Goal: Task Accomplishment & Management: Manage account settings

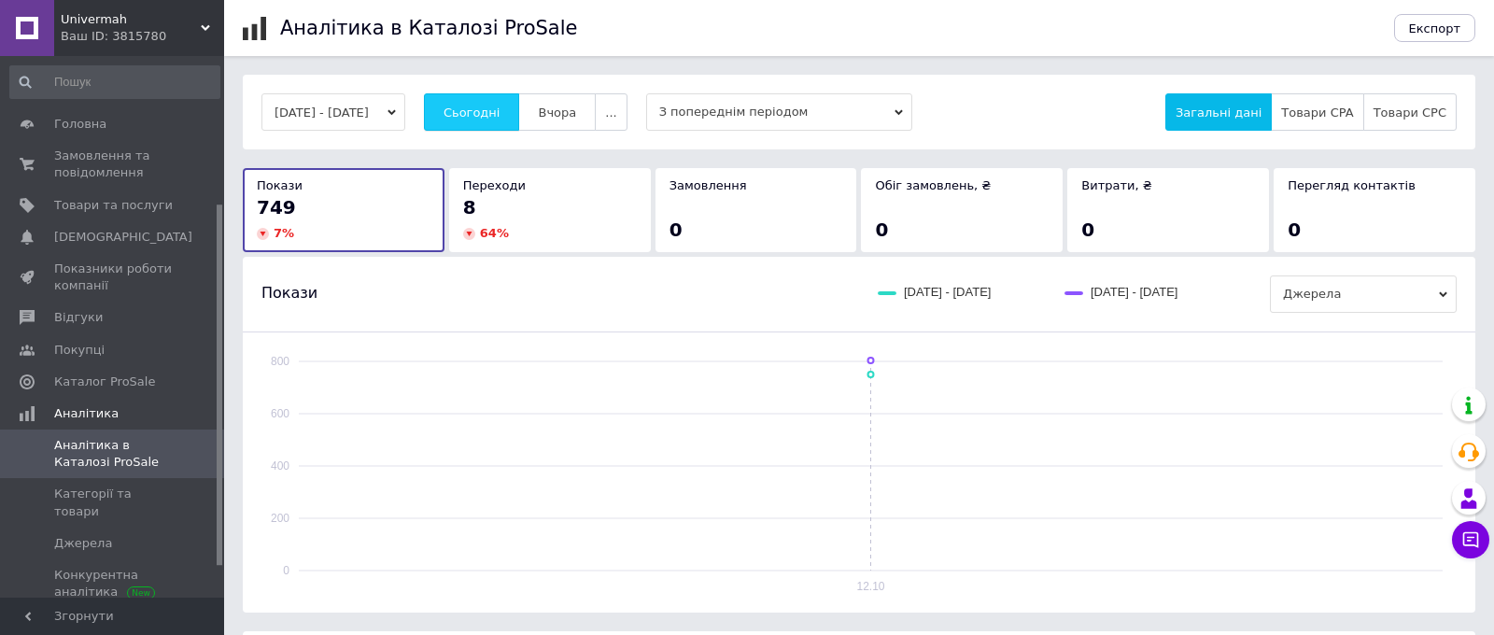
scroll to position [221, 0]
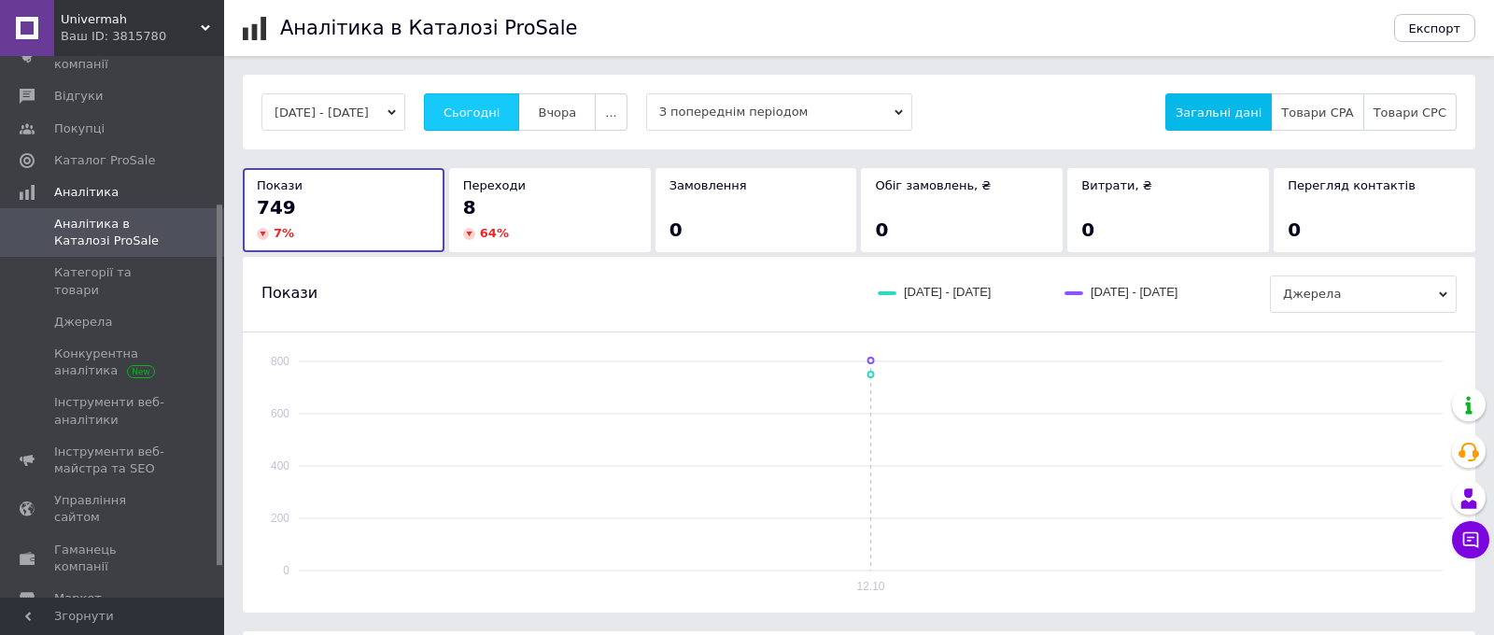
click at [488, 107] on span "Сьогодні" at bounding box center [471, 112] width 57 height 14
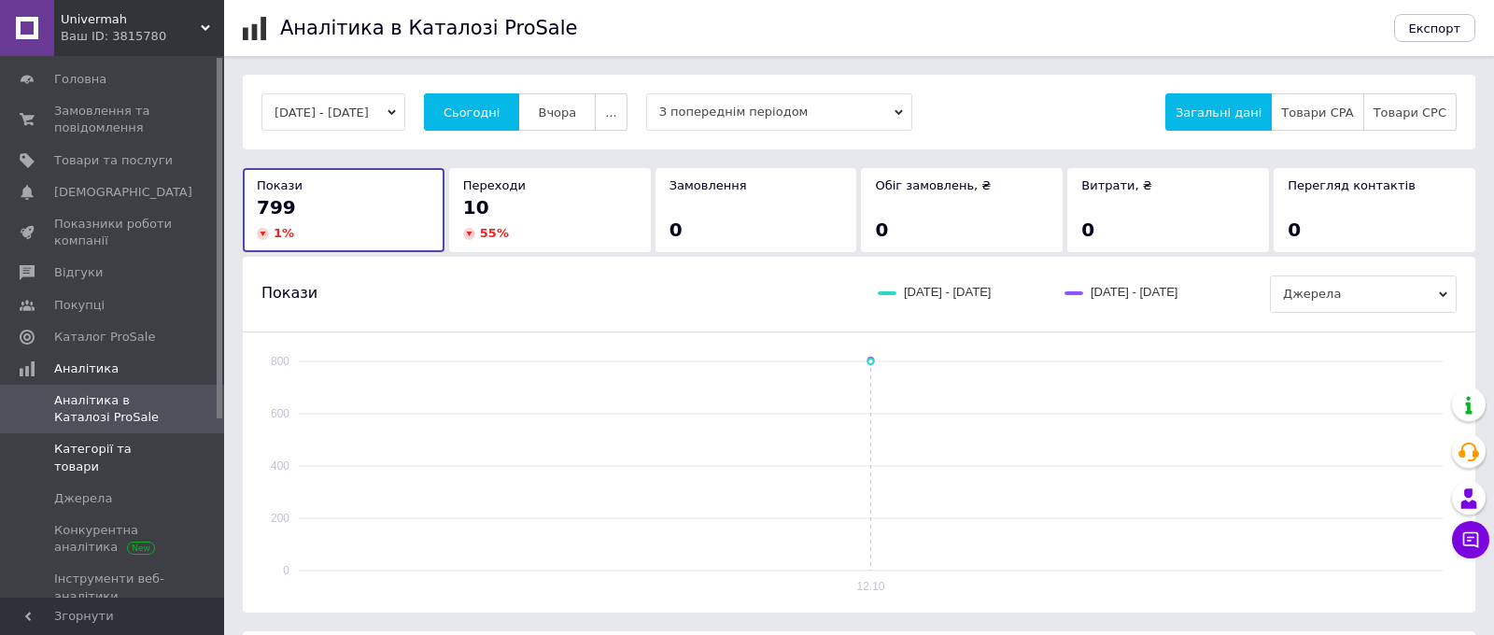
scroll to position [0, 0]
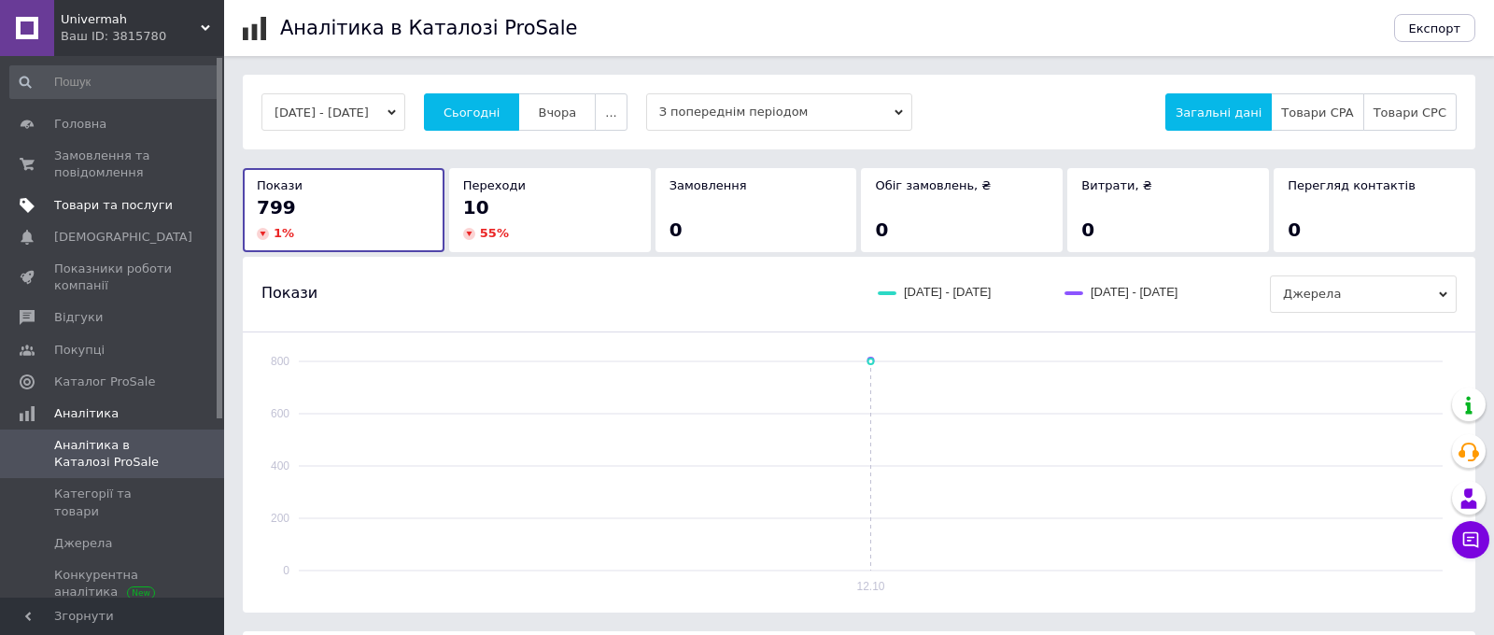
click at [126, 200] on span "Товари та послуги" at bounding box center [113, 205] width 119 height 17
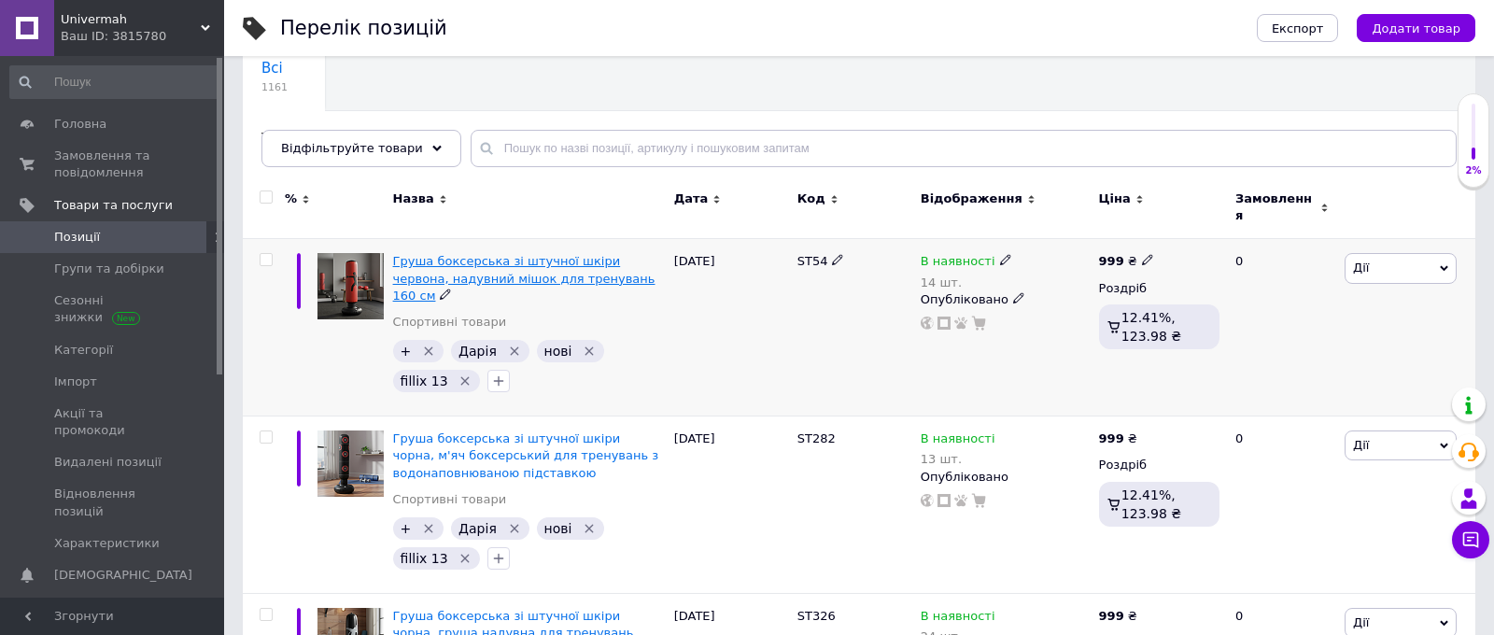
scroll to position [161, 0]
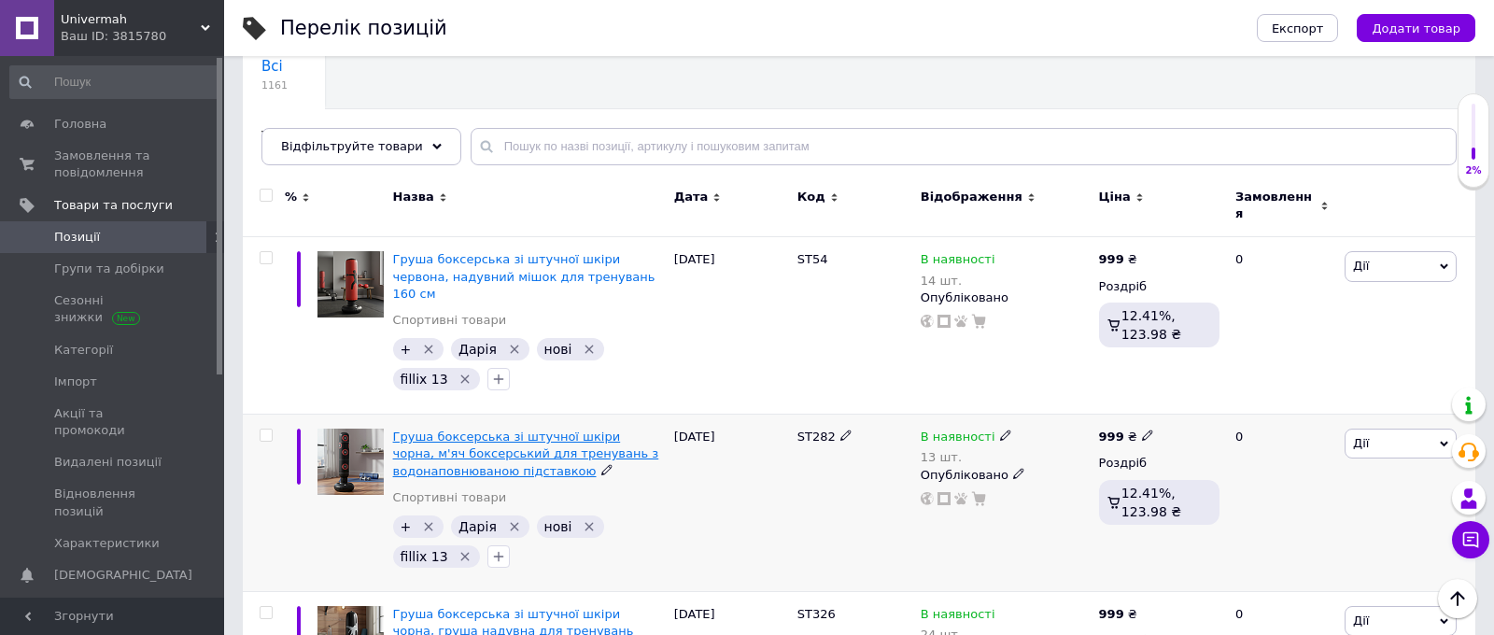
click at [477, 429] on span "Груша боксерська зі штучної шкіри чорна, м'яч боксерський для тренувань з водон…" at bounding box center [526, 453] width 266 height 48
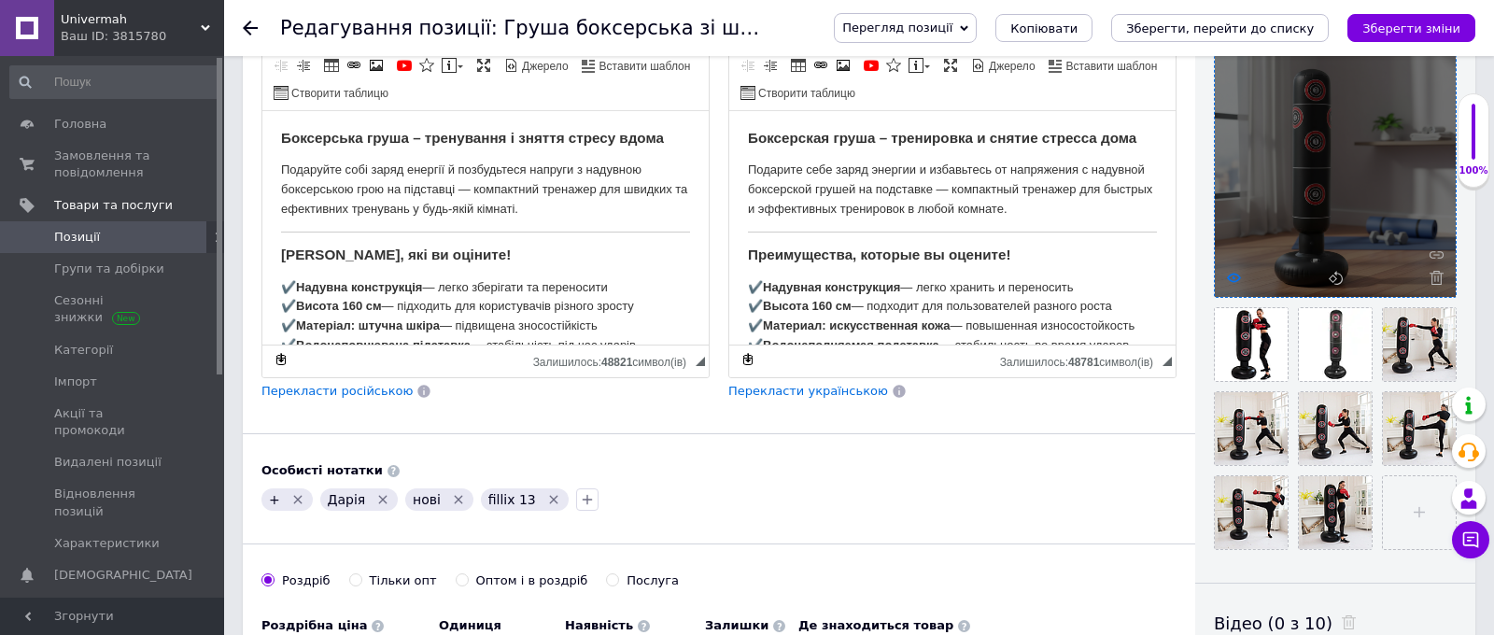
click at [1235, 275] on icon at bounding box center [1234, 278] width 14 height 14
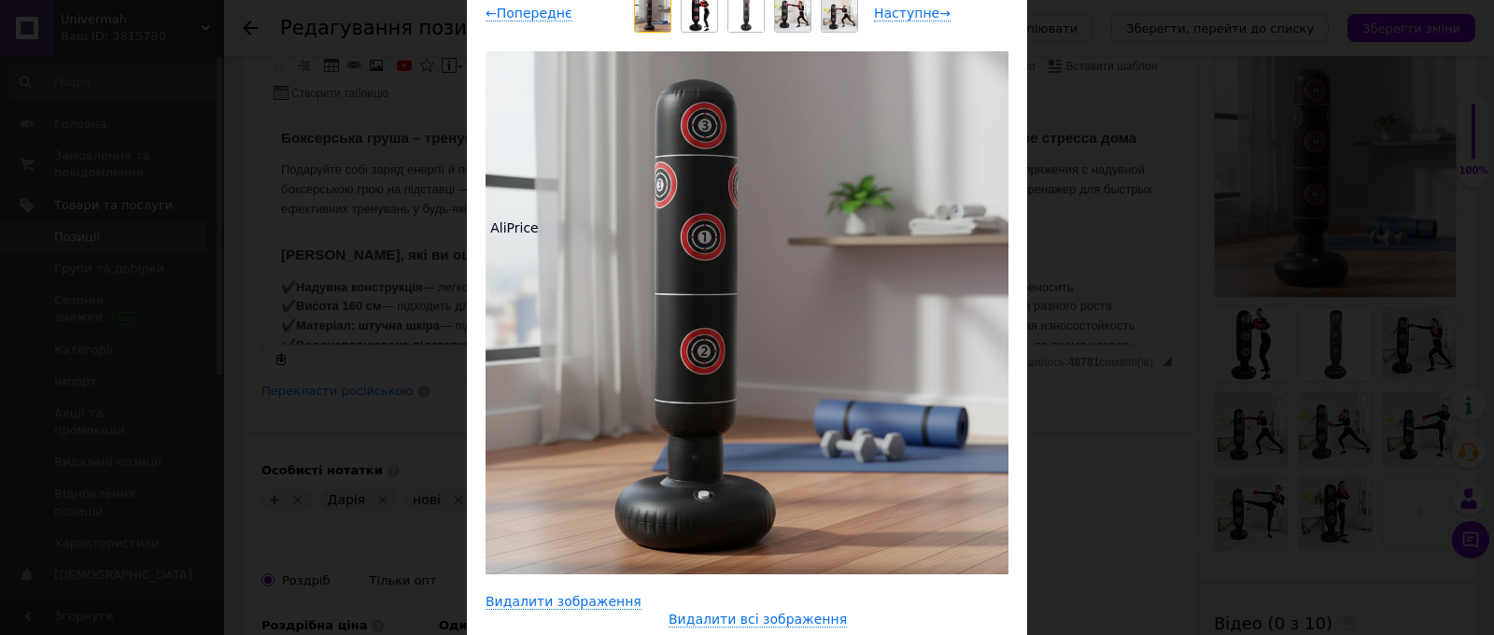
scroll to position [95, 0]
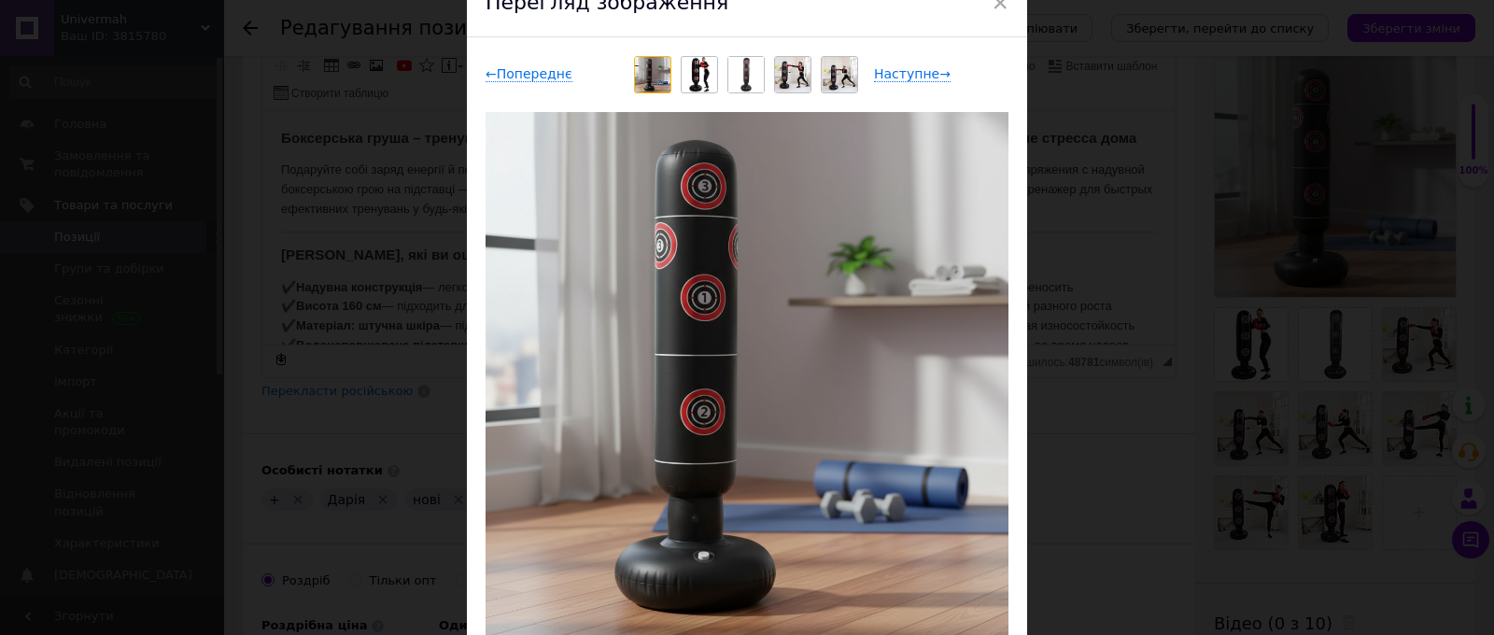
click at [910, 63] on div "← Попереднє Наступне →" at bounding box center [746, 74] width 523 height 37
click at [910, 73] on span "Наступне →" at bounding box center [912, 74] width 77 height 16
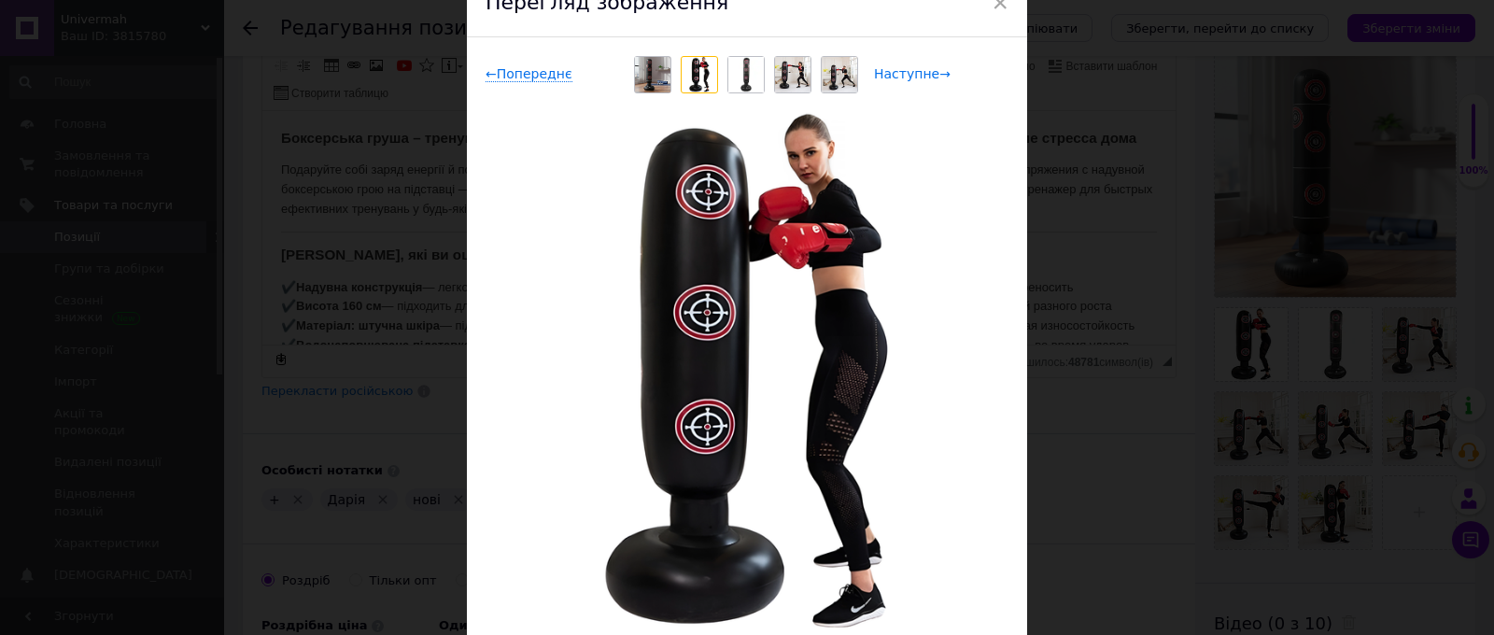
click at [910, 73] on span "Наступне →" at bounding box center [912, 74] width 77 height 16
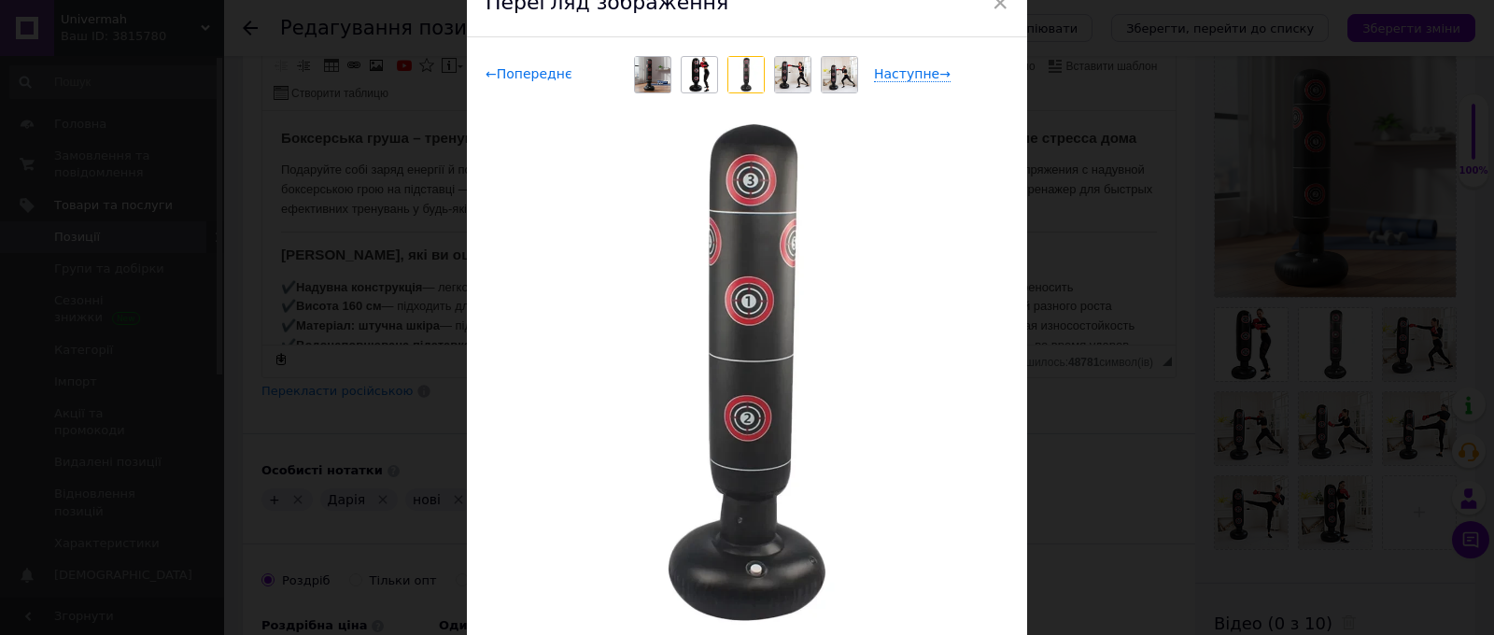
click at [549, 73] on span "← Попереднє" at bounding box center [528, 74] width 87 height 16
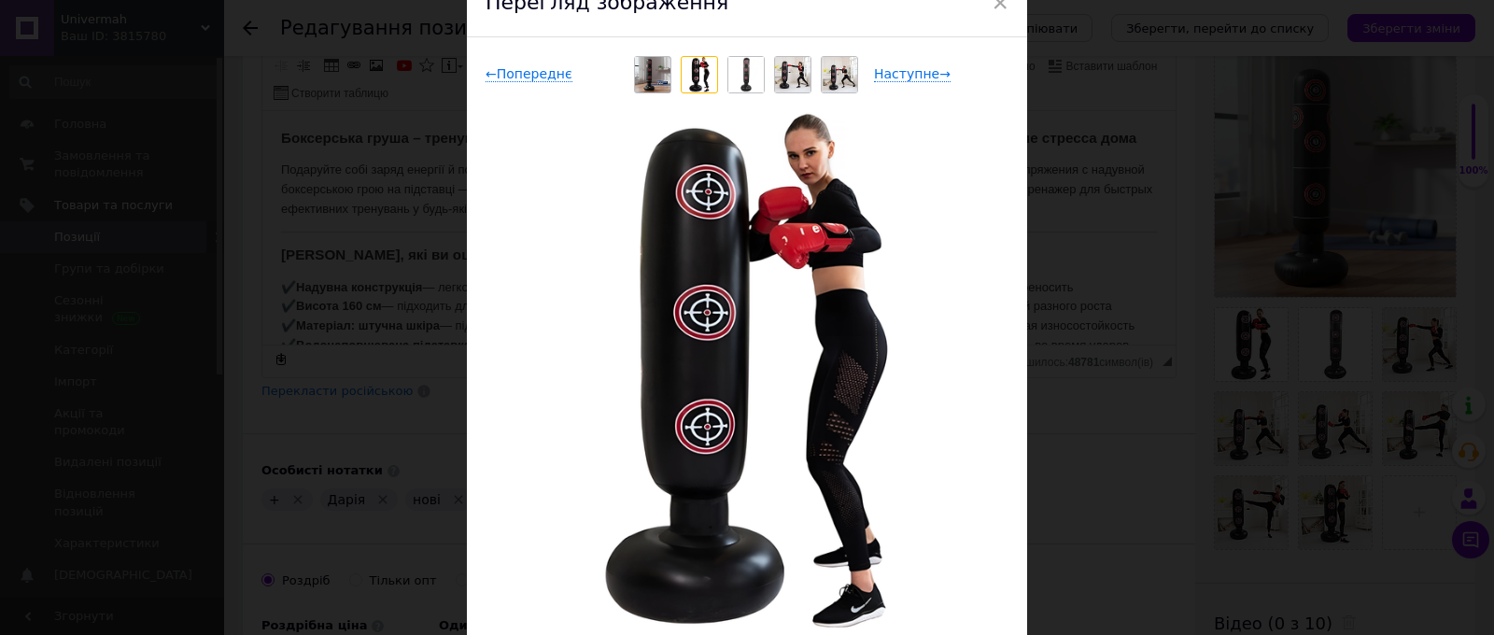
click at [644, 91] on img at bounding box center [652, 74] width 35 height 35
